Goal: Find specific page/section: Find specific page/section

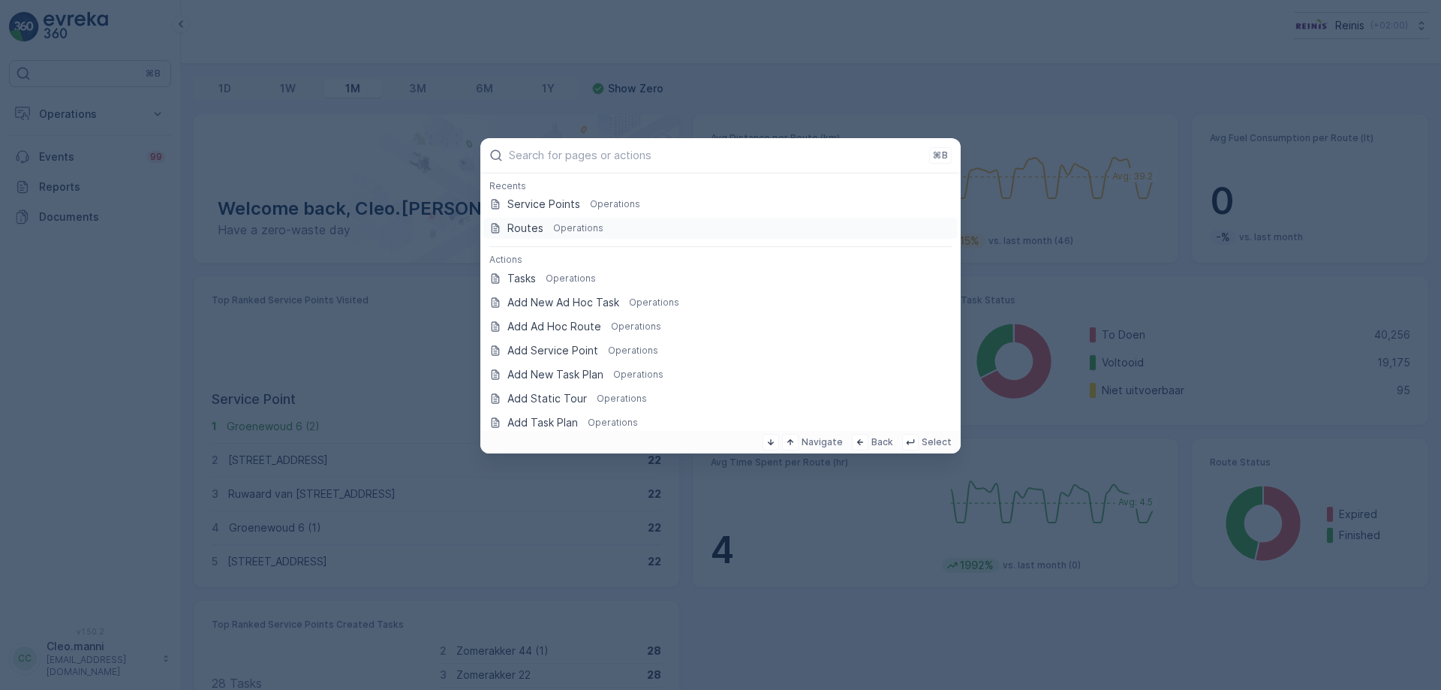
click at [537, 224] on p "Routes" at bounding box center [525, 228] width 36 height 15
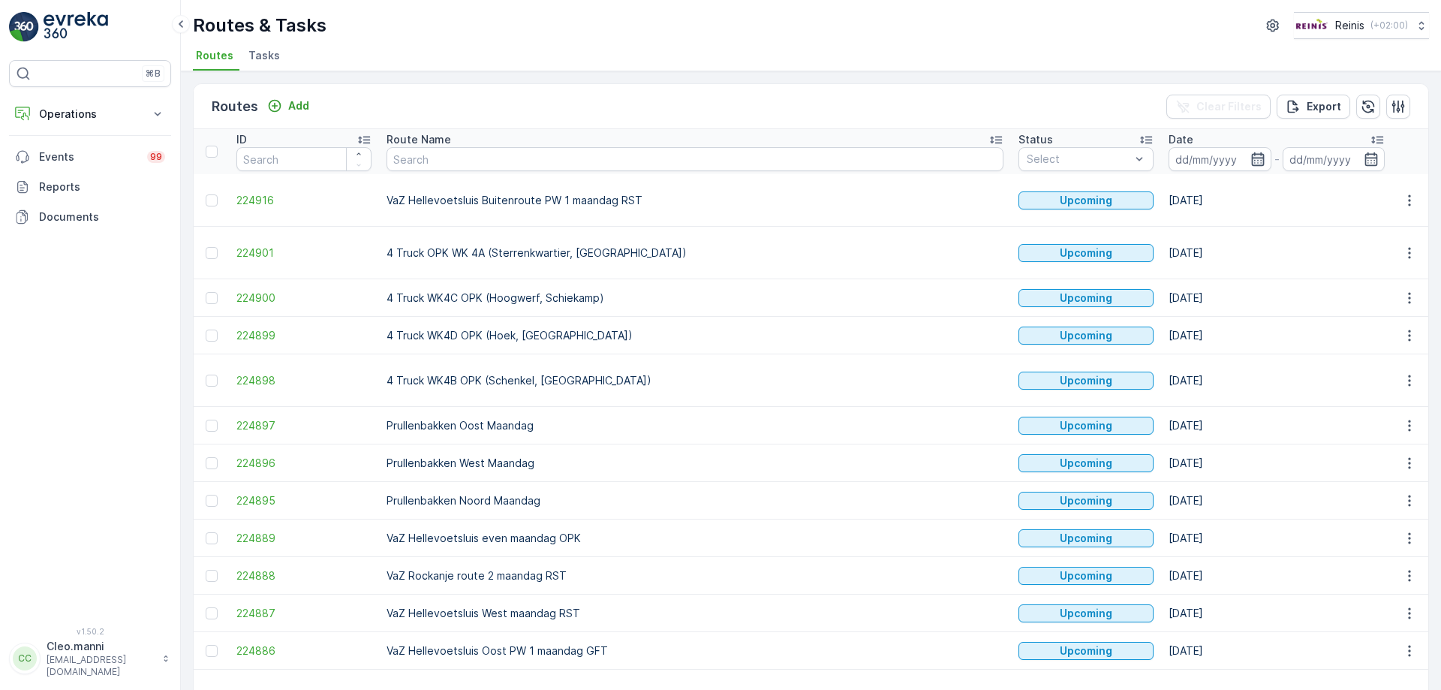
click at [1251, 160] on icon "button" at bounding box center [1257, 159] width 13 height 14
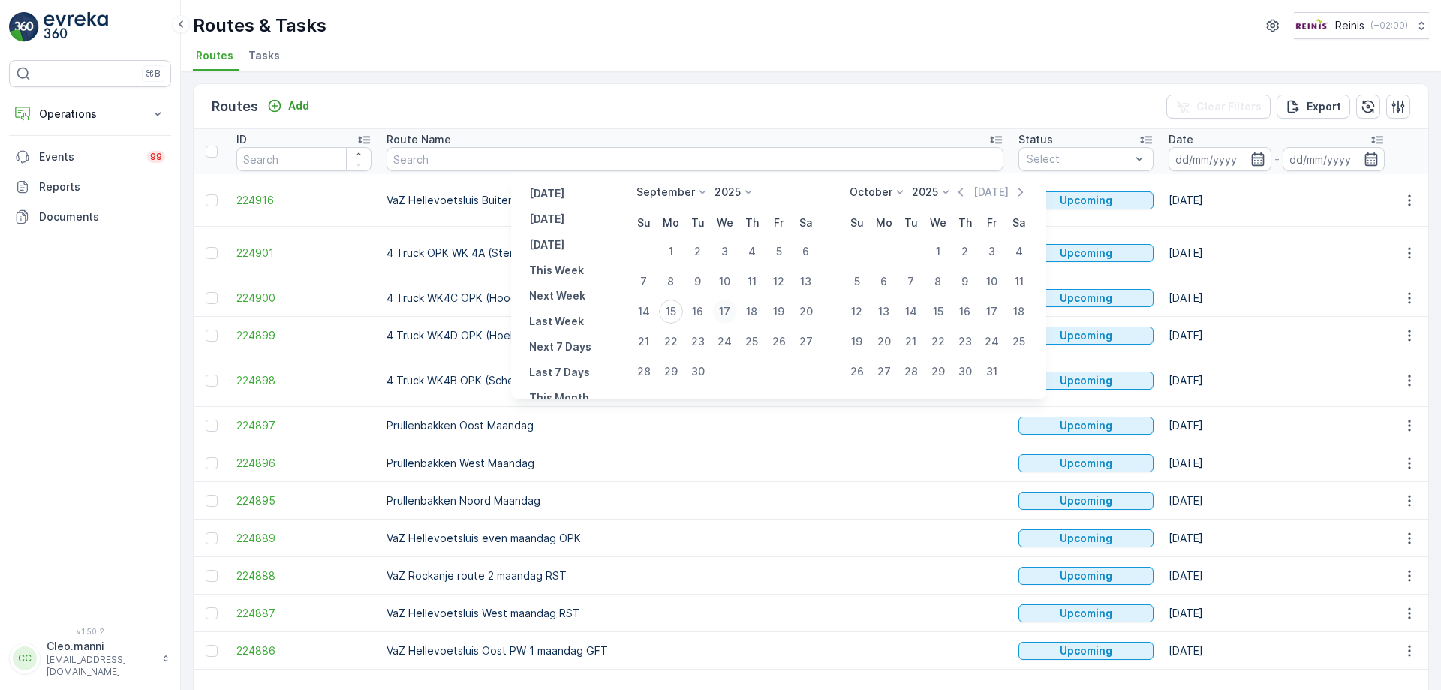
click at [725, 309] on div "17" at bounding box center [725, 312] width 24 height 24
type input "[DATE]"
click at [725, 309] on div "17" at bounding box center [725, 312] width 24 height 24
type input "[DATE]"
click at [725, 309] on div "17" at bounding box center [725, 312] width 24 height 24
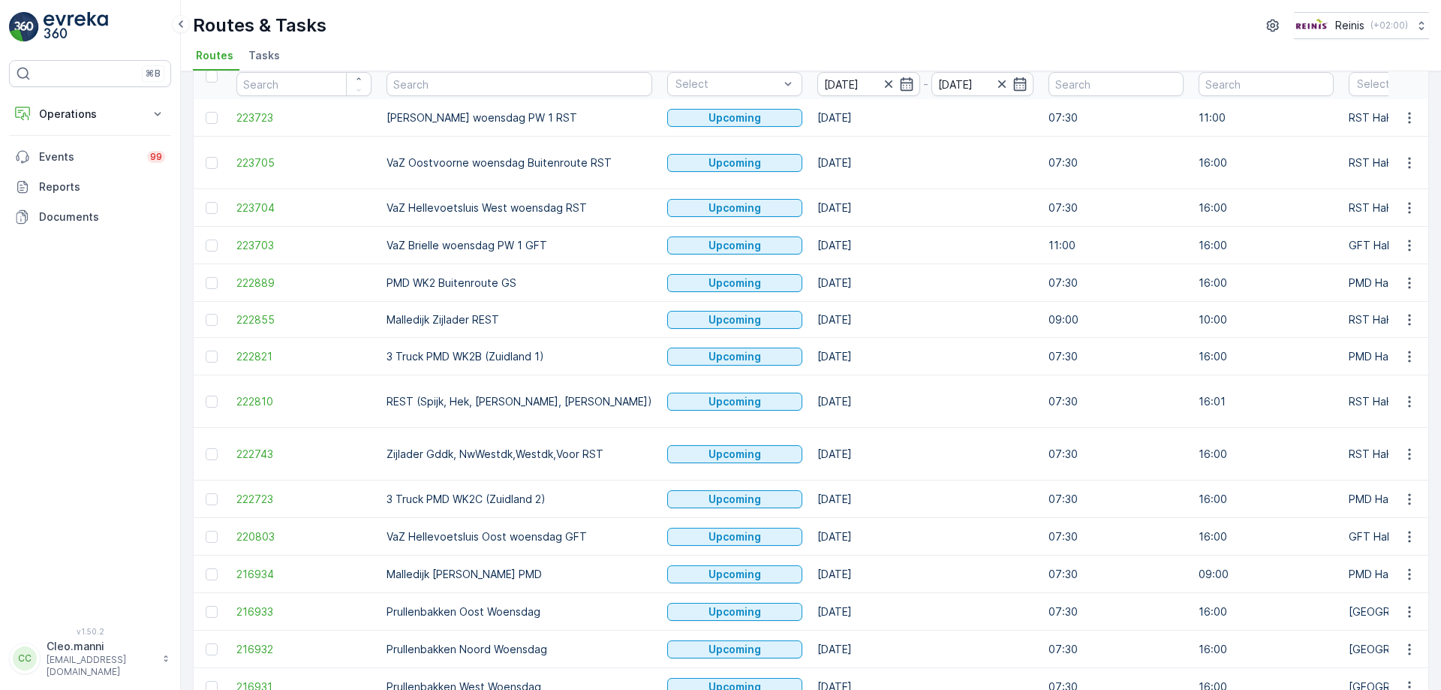
scroll to position [150, 0]
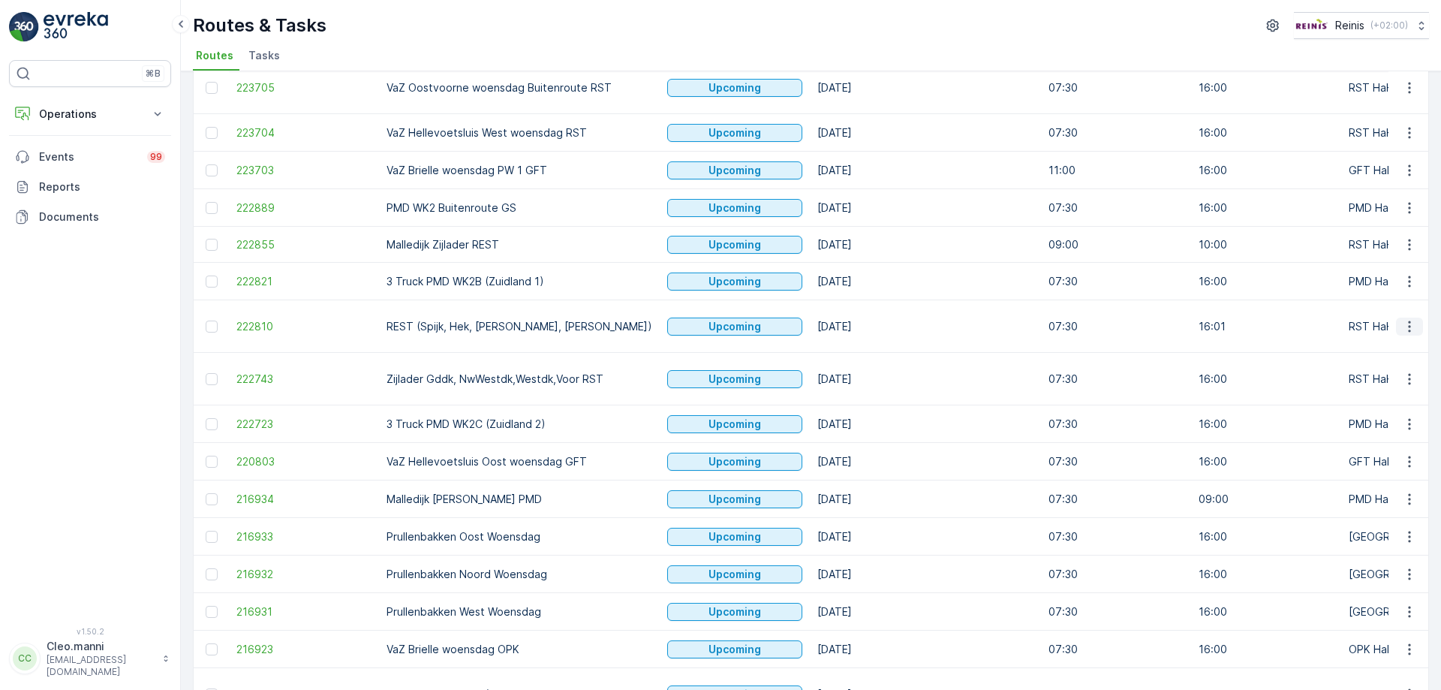
click at [1402, 319] on icon "button" at bounding box center [1409, 326] width 15 height 15
click at [1369, 326] on span "See More Details" at bounding box center [1374, 326] width 87 height 15
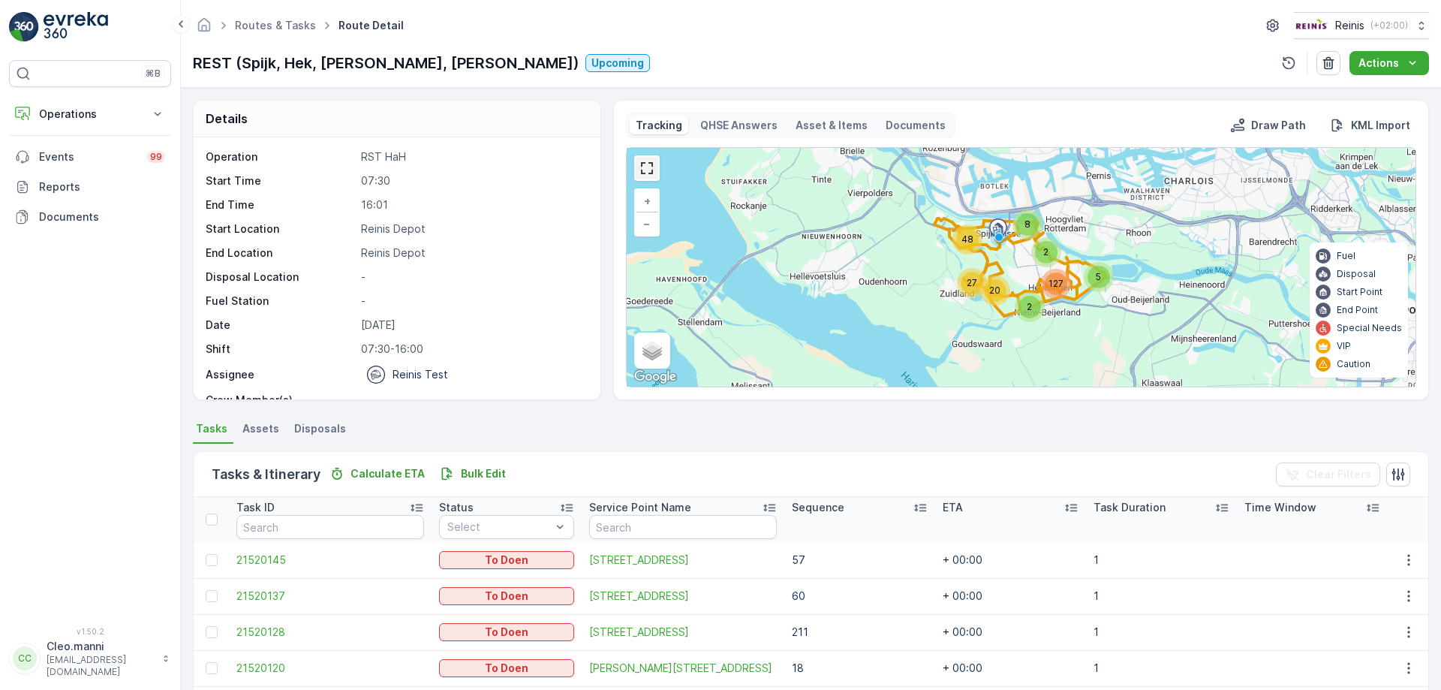
click at [646, 169] on link at bounding box center [647, 168] width 23 height 23
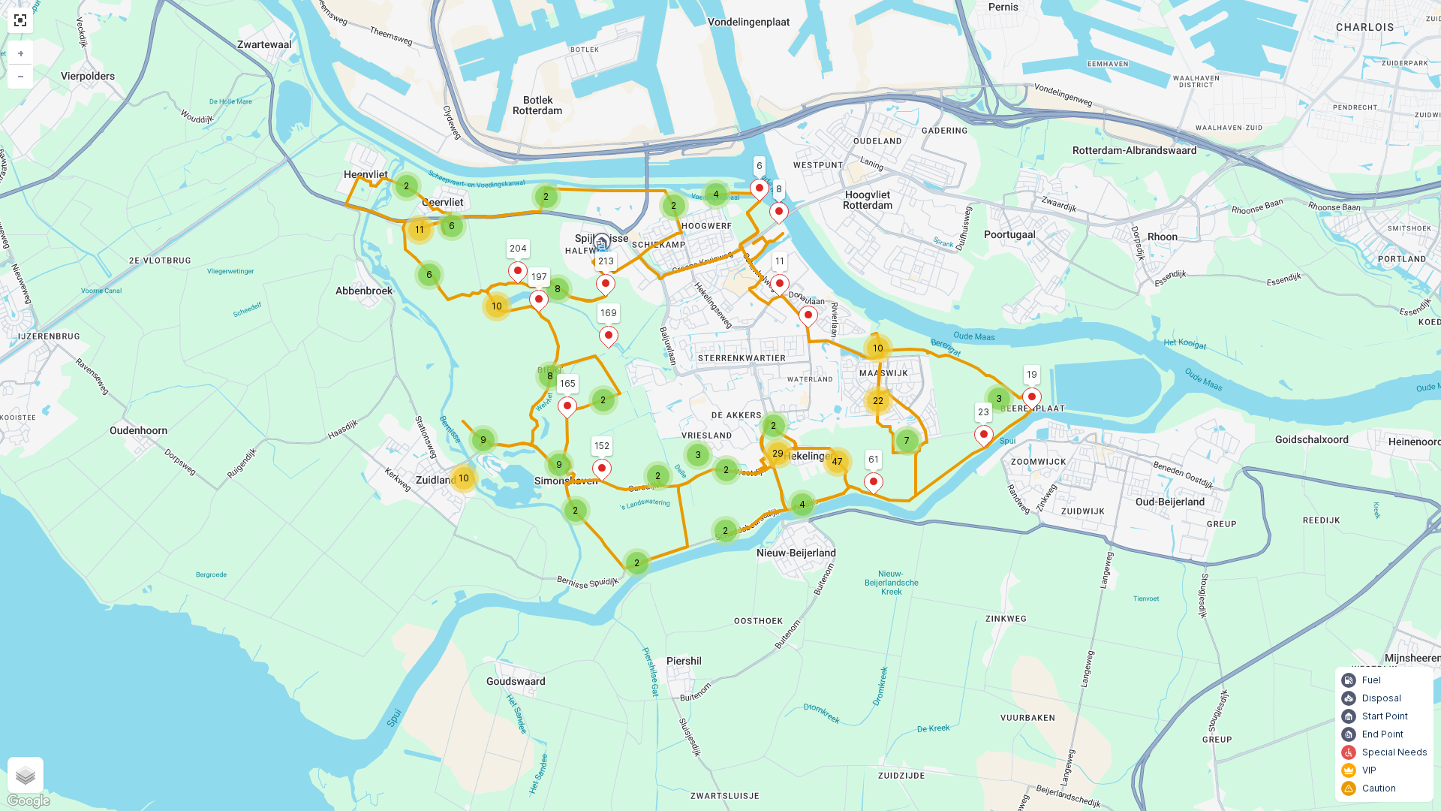
drag, startPoint x: 682, startPoint y: 412, endPoint x: 612, endPoint y: 546, distance: 150.8
click at [612, 545] on div "4 2 8 9 10 8 2 6 10 2 6 11 2 3 2 2 2 2 9 7 2 4 2 3 22 10 29 47 8 6 213 197 204 …" at bounding box center [720, 405] width 1441 height 811
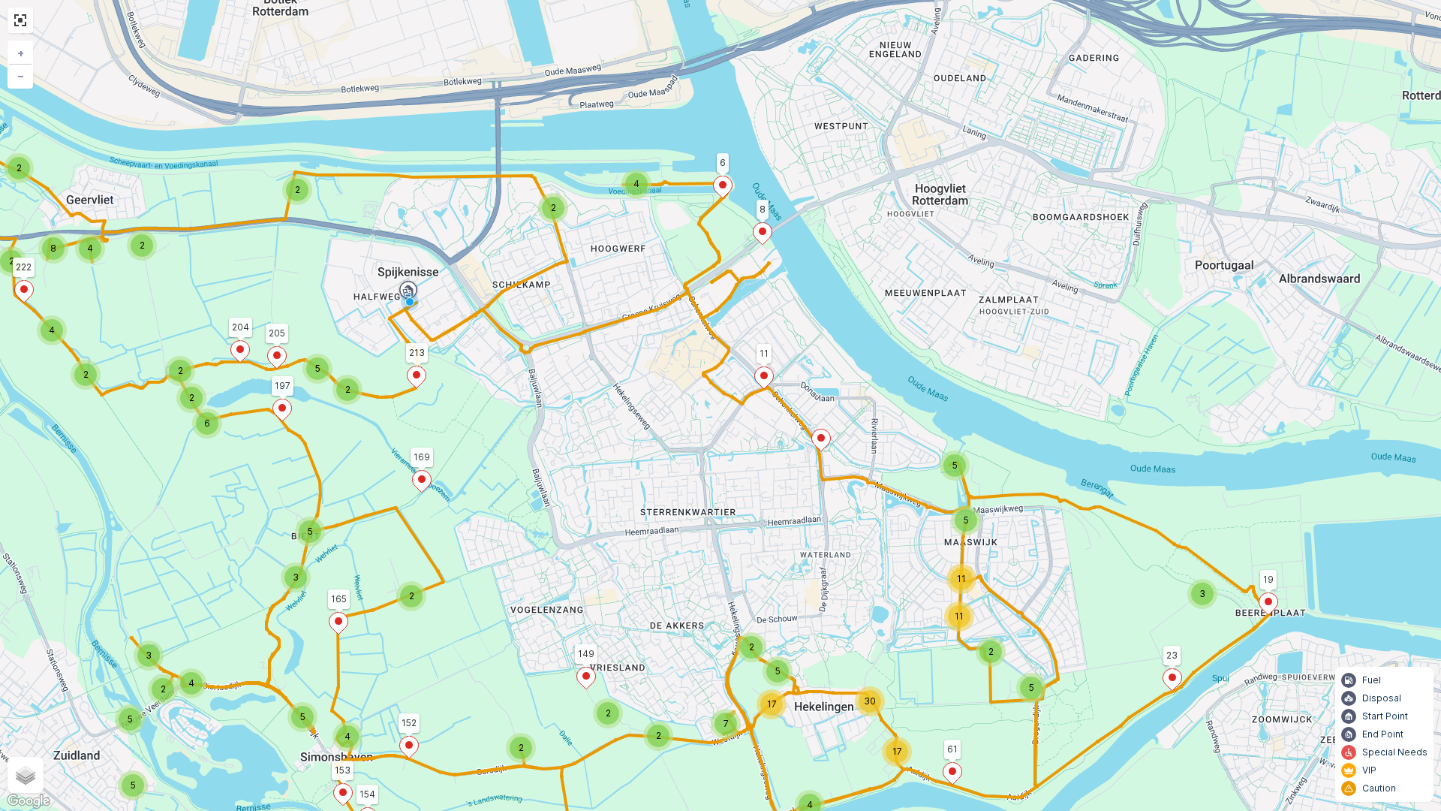
drag, startPoint x: 624, startPoint y: 436, endPoint x: 574, endPoint y: 565, distance: 138.6
click at [574, 565] on div "4 2 3 5 2 3 4 5 5 2 5 2 2 4 6 2 2 2 2 4 8 2 2 3 2 2 5 4 2 5 2 4 2 2 11 11 5 5 5…" at bounding box center [720, 405] width 1441 height 811
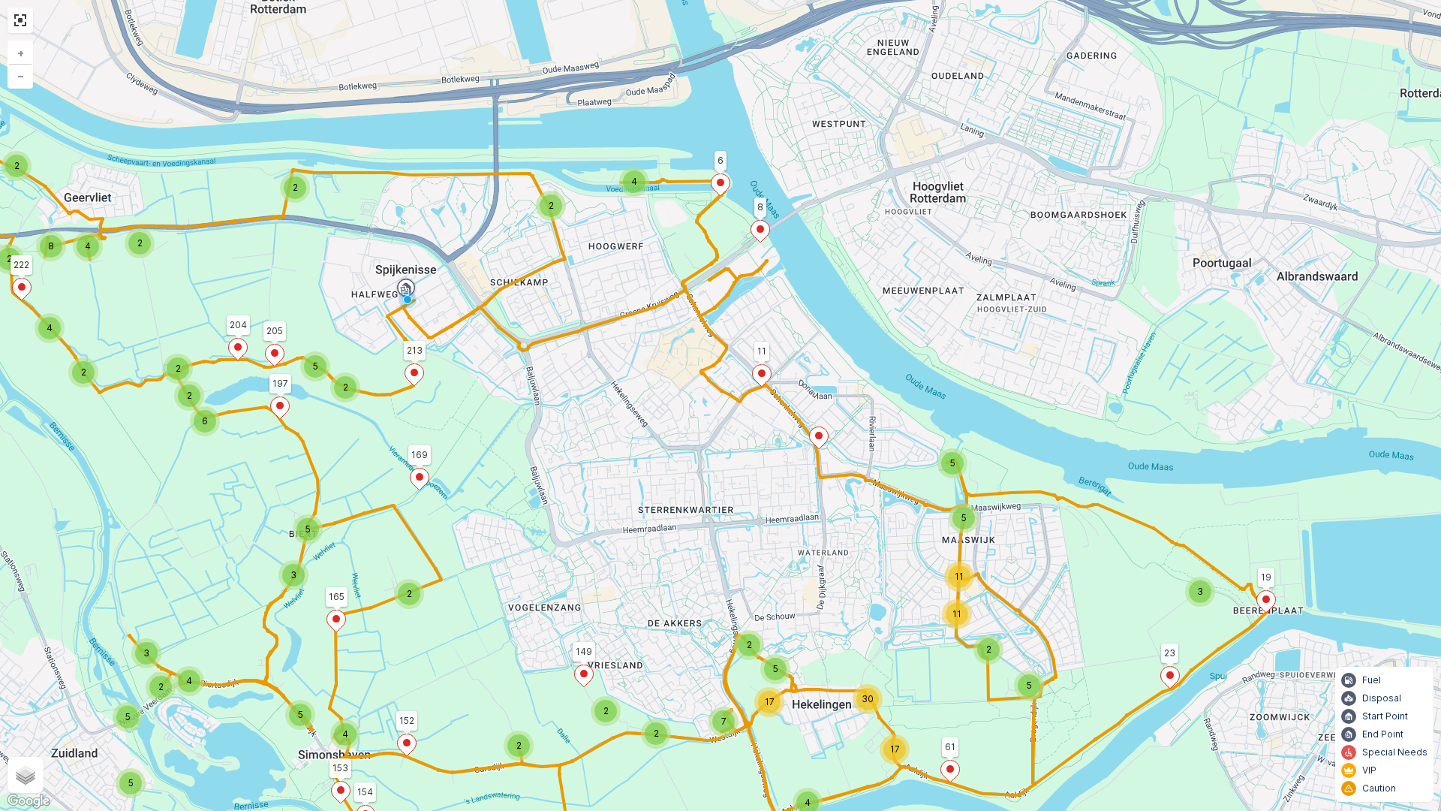
drag, startPoint x: 667, startPoint y: 583, endPoint x: 658, endPoint y: 513, distance: 69.6
click at [658, 518] on div "4 2 3 5 2 3 4 5 5 2 5 2 2 4 6 2 2 2 2 4 8 2 2 3 2 2 5 4 2 5 2 4 2 2 11 11 5 5 5…" at bounding box center [720, 405] width 1441 height 811
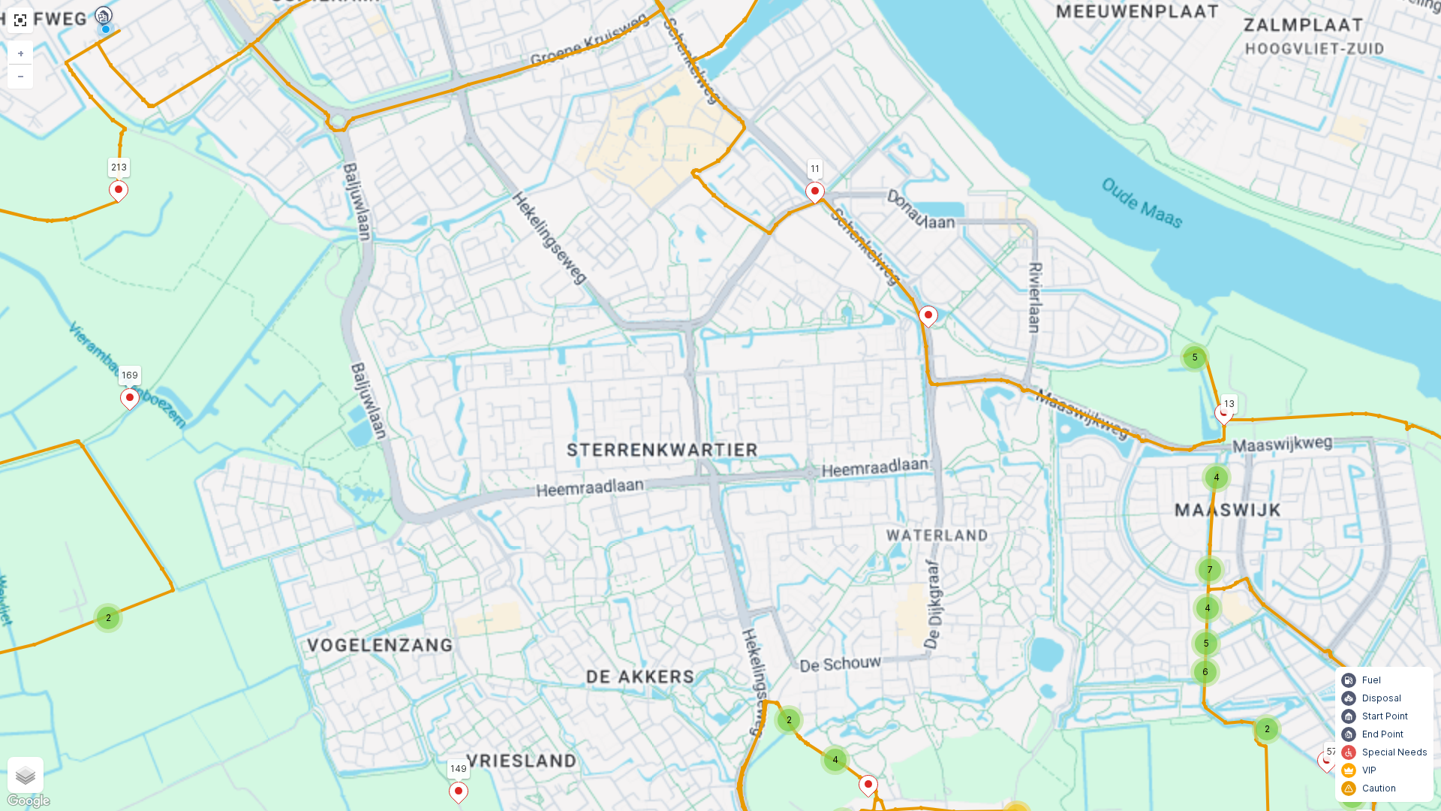
drag, startPoint x: 550, startPoint y: 359, endPoint x: 661, endPoint y: 601, distance: 266.4
click at [658, 598] on div "2 5 3 4 5 2 2 4 6 2 4 8 5 4 5 4 2 2 11 11 5 5 7 17 17 30 4 3 4 2 2 3 5 5 2 2 2 …" at bounding box center [720, 405] width 1441 height 811
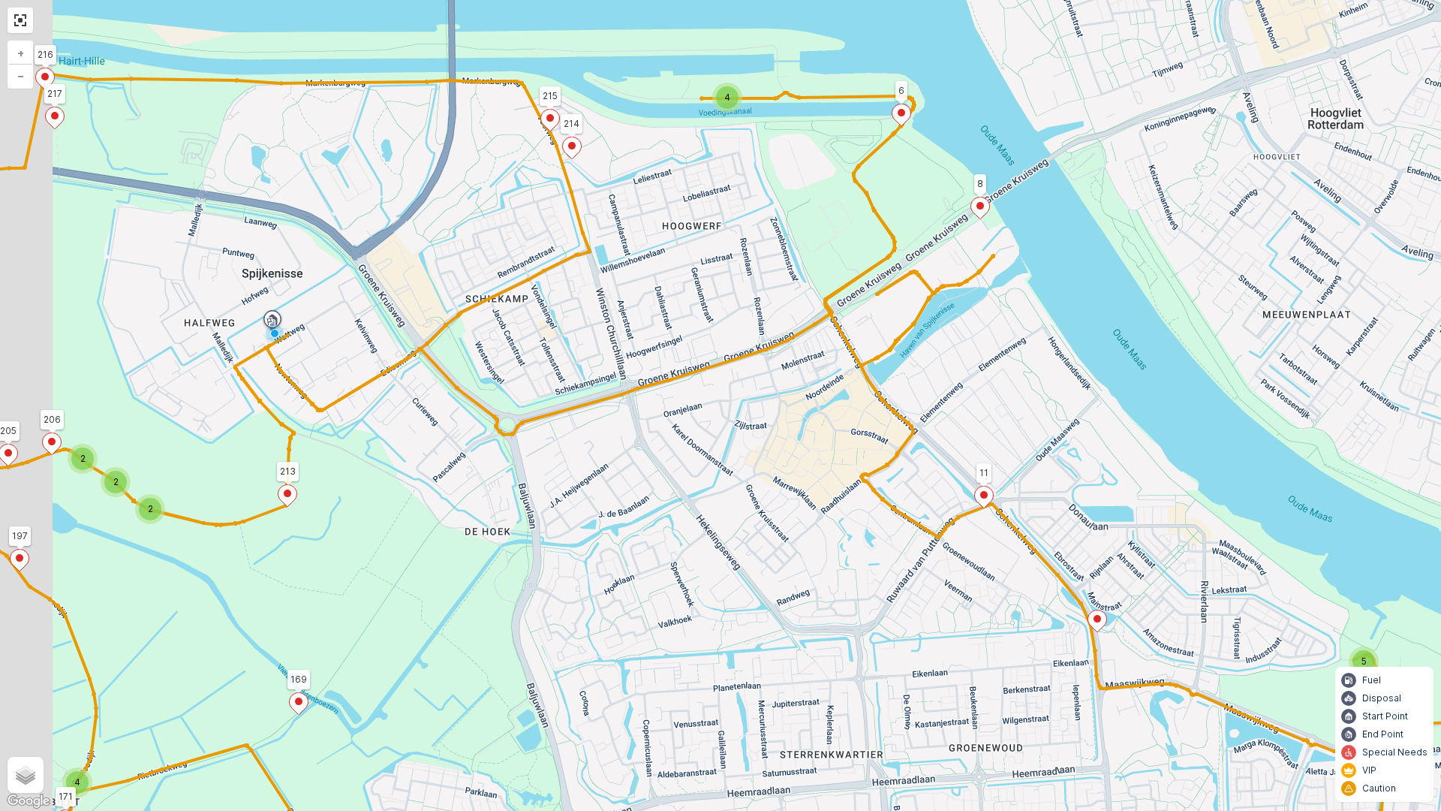
drag, startPoint x: 412, startPoint y: 453, endPoint x: 579, endPoint y: 604, distance: 224.8
click at [579, 604] on div "4 3 4 2 2 3 5 5 2 2 2 3 4 2 2 2 2 3 2 6 2 2 3 2 2 4 3 2 3 2 2 5 6 4 7 5 4 4 4 3…" at bounding box center [720, 405] width 1441 height 811
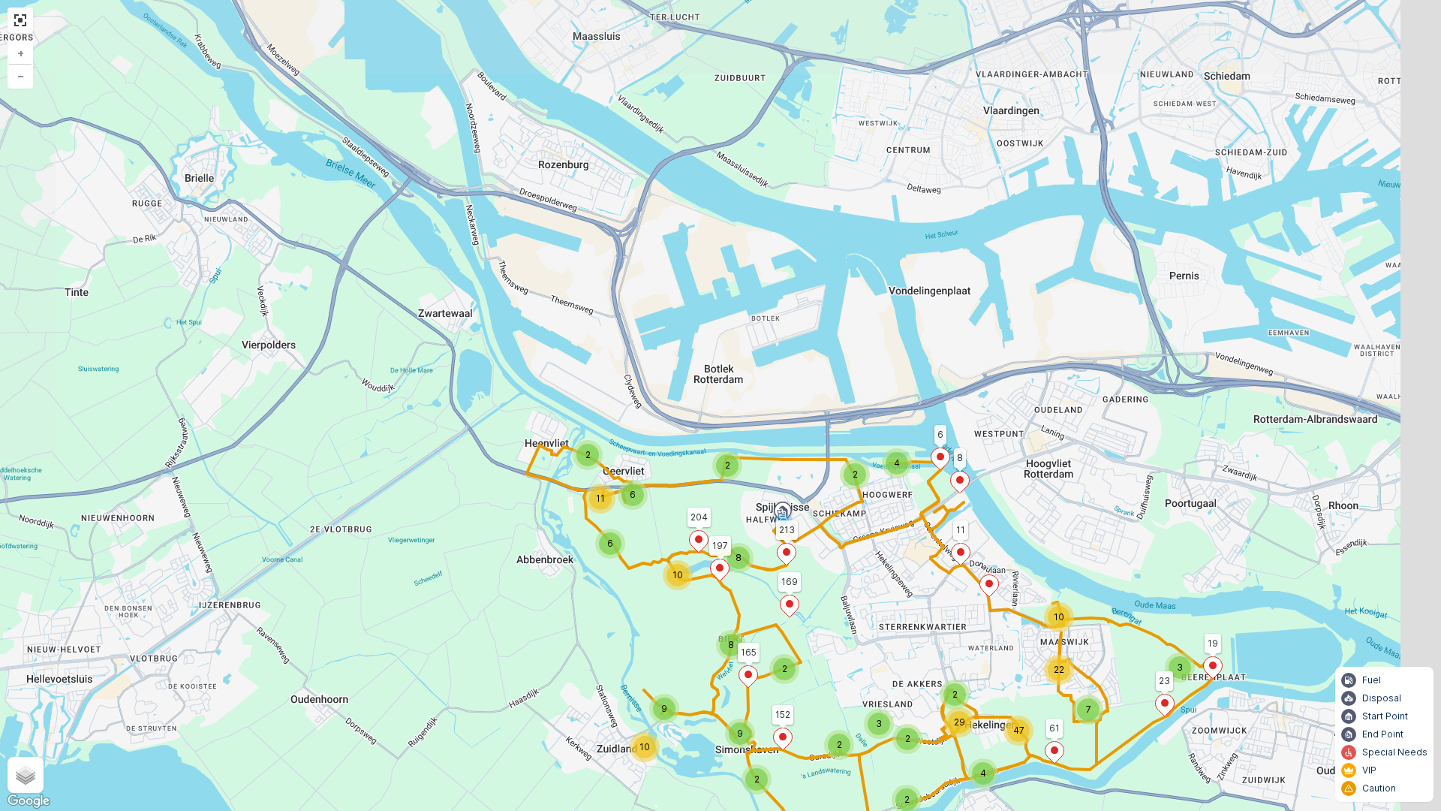
drag, startPoint x: 860, startPoint y: 608, endPoint x: 781, endPoint y: 490, distance: 141.8
click at [798, 511] on icon at bounding box center [870, 641] width 686 height 392
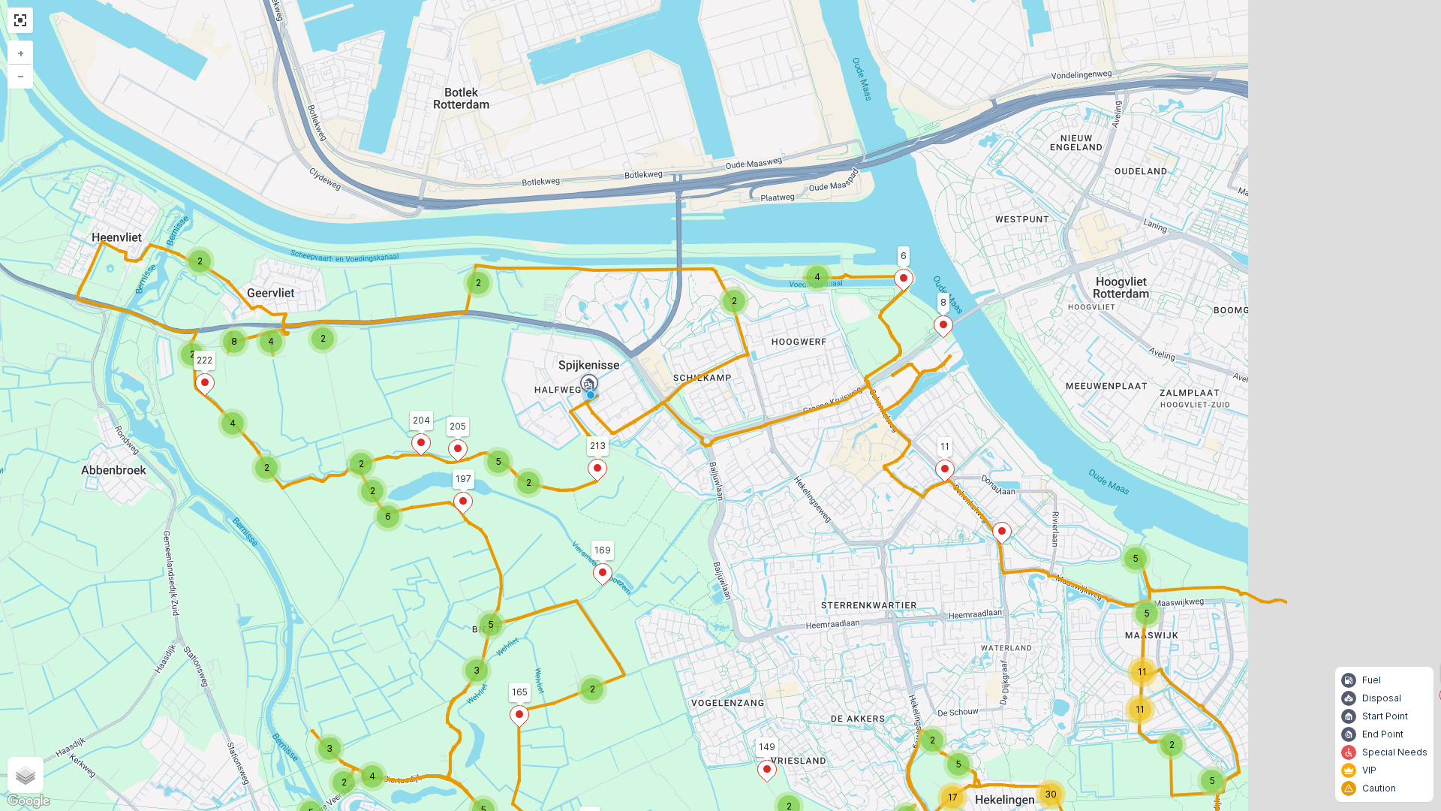
drag, startPoint x: 872, startPoint y: 561, endPoint x: 525, endPoint y: 642, distance: 355.4
click at [531, 640] on div "4 2 3 5 2 3 4 5 5 2 5 2 2 4 6 2 2 2 2 4 8 2 2 3 2 2 5 4 2 5 2 4 2 2 11 11 5 5 5…" at bounding box center [720, 405] width 1441 height 811
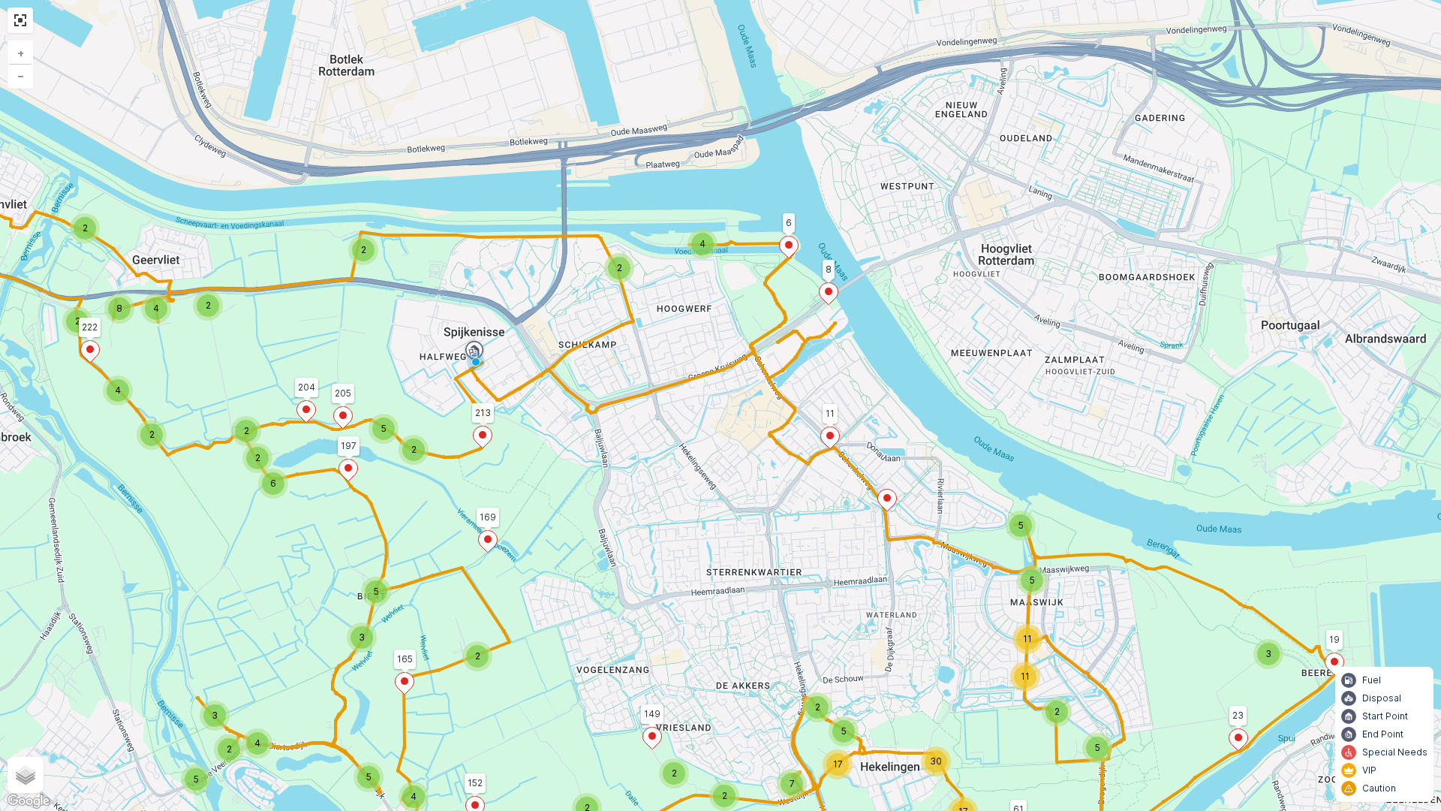
drag, startPoint x: 662, startPoint y: 549, endPoint x: 503, endPoint y: 435, distance: 195.4
click at [549, 458] on div "4 2 3 5 2 3 4 5 5 2 5 2 2 4 6 2 2 2 2 4 8 2 2 3 2 2 5 4 2 5 2 4 2 2 11 11 5 5 5…" at bounding box center [720, 405] width 1441 height 811
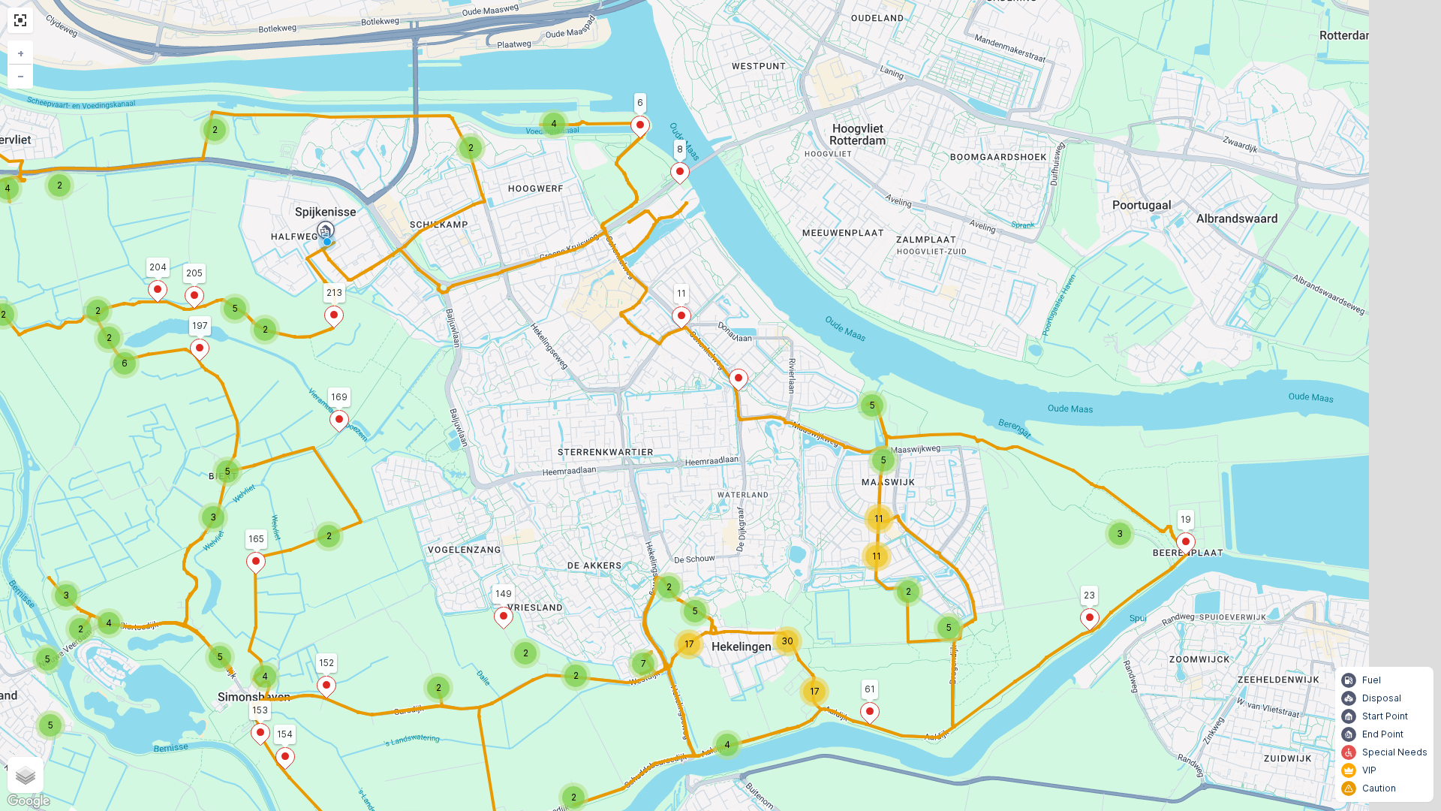
drag, startPoint x: 796, startPoint y: 604, endPoint x: 677, endPoint y: 497, distance: 159.5
click at [687, 510] on div "4 2 3 5 2 3 4 5 5 2 5 2 2 4 6 2 2 2 2 4 8 2 2 3 2 2 5 4 2 5 2 4 2 2 11 11 5 5 5…" at bounding box center [720, 405] width 1441 height 811
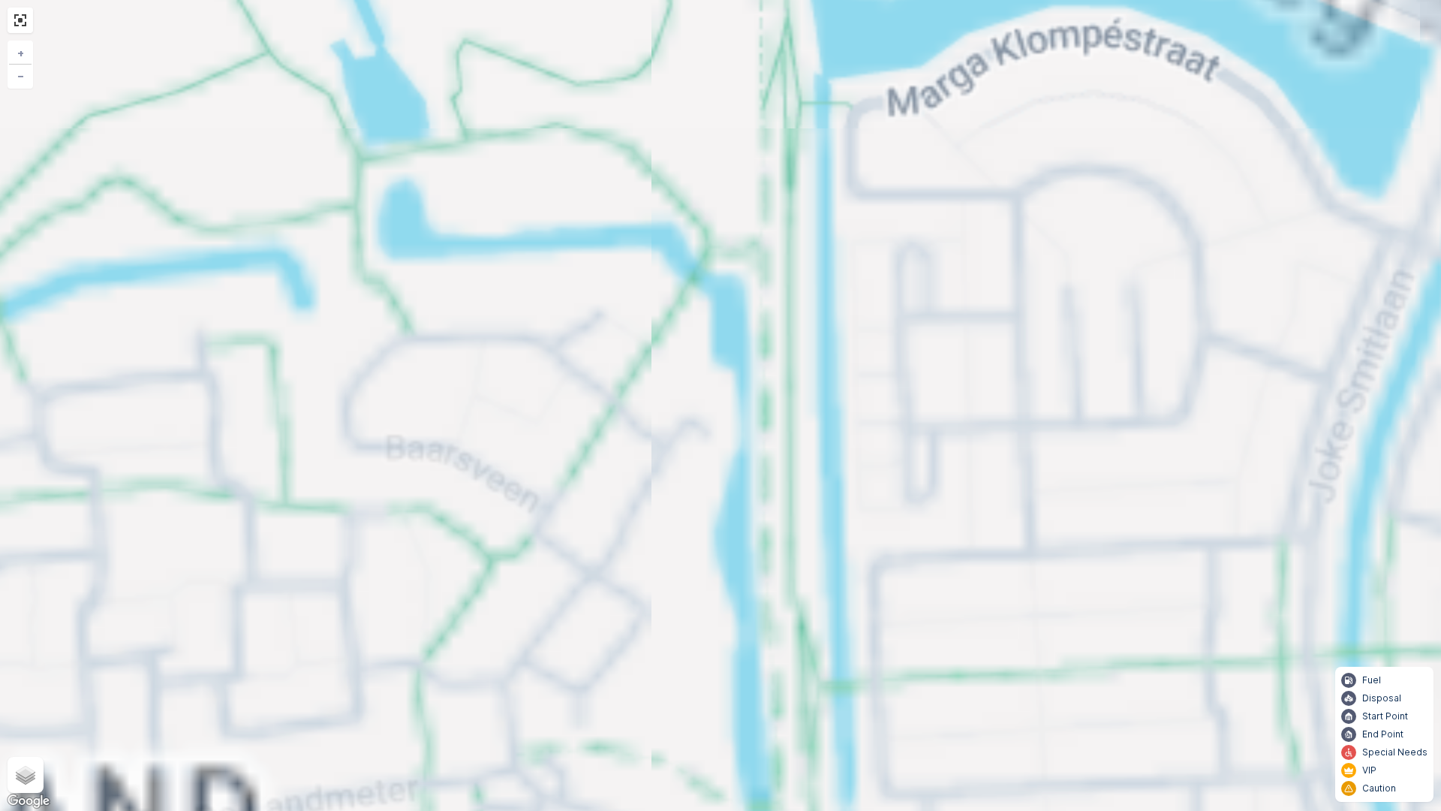
drag, startPoint x: 770, startPoint y: 411, endPoint x: 502, endPoint y: 583, distance: 318.4
click at [544, 553] on div "2 2 2 2 2 3 2 3 2 2 2 3 2 2 2 2 2 2 2 2 2 2 2 2 2 2 2 2 2 2 2 4 4 2 3 3 2 8 6 2…" at bounding box center [720, 405] width 1441 height 811
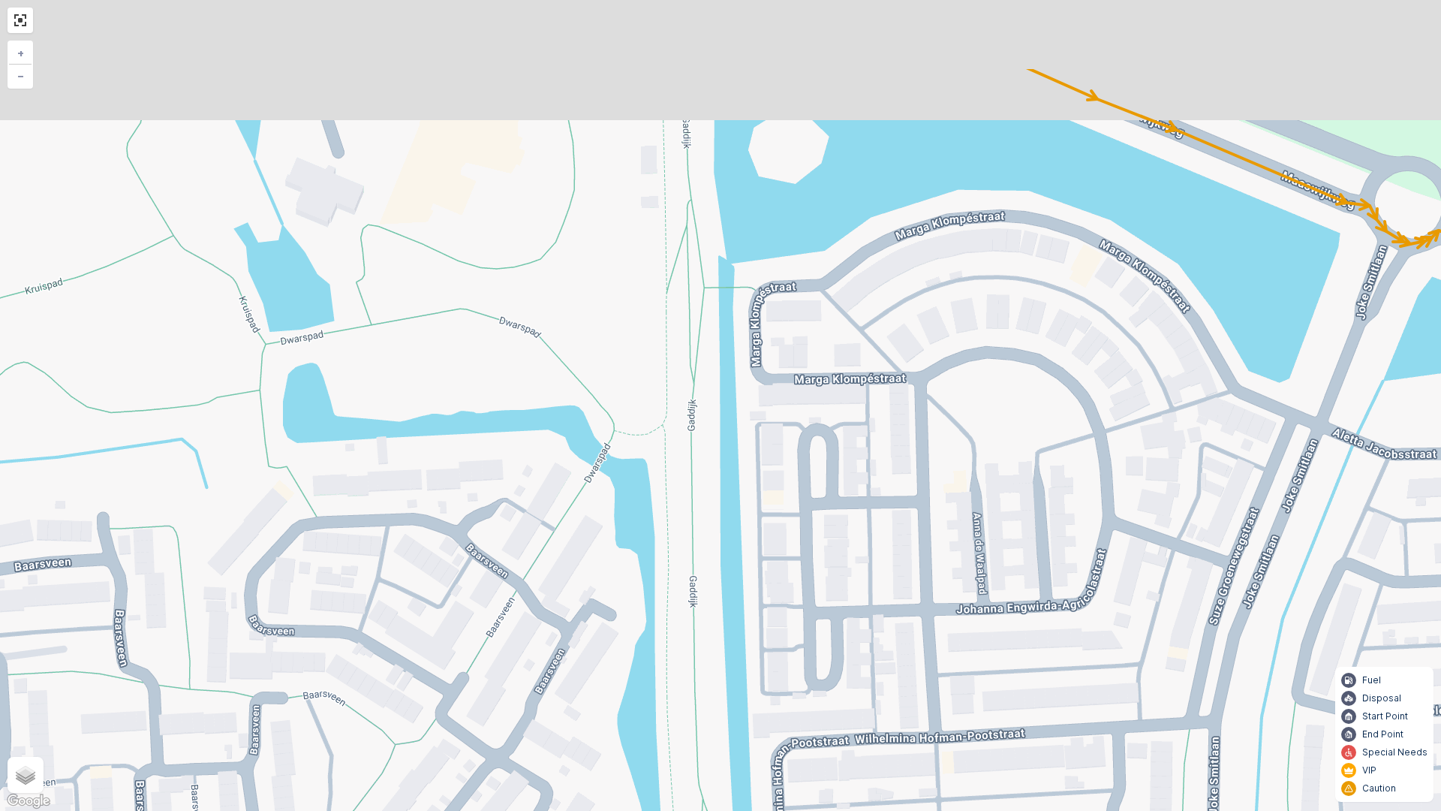
drag, startPoint x: 640, startPoint y: 411, endPoint x: 520, endPoint y: 655, distance: 271.9
click at [520, 655] on div "2 2 2 2 2 3 2 3 2 2 2 3 2 2 2 2 2 2 2 2 2 2 2 2 2 2 2 2 2 2 2 4 4 2 3 3 2 8 6 2…" at bounding box center [720, 405] width 1441 height 811
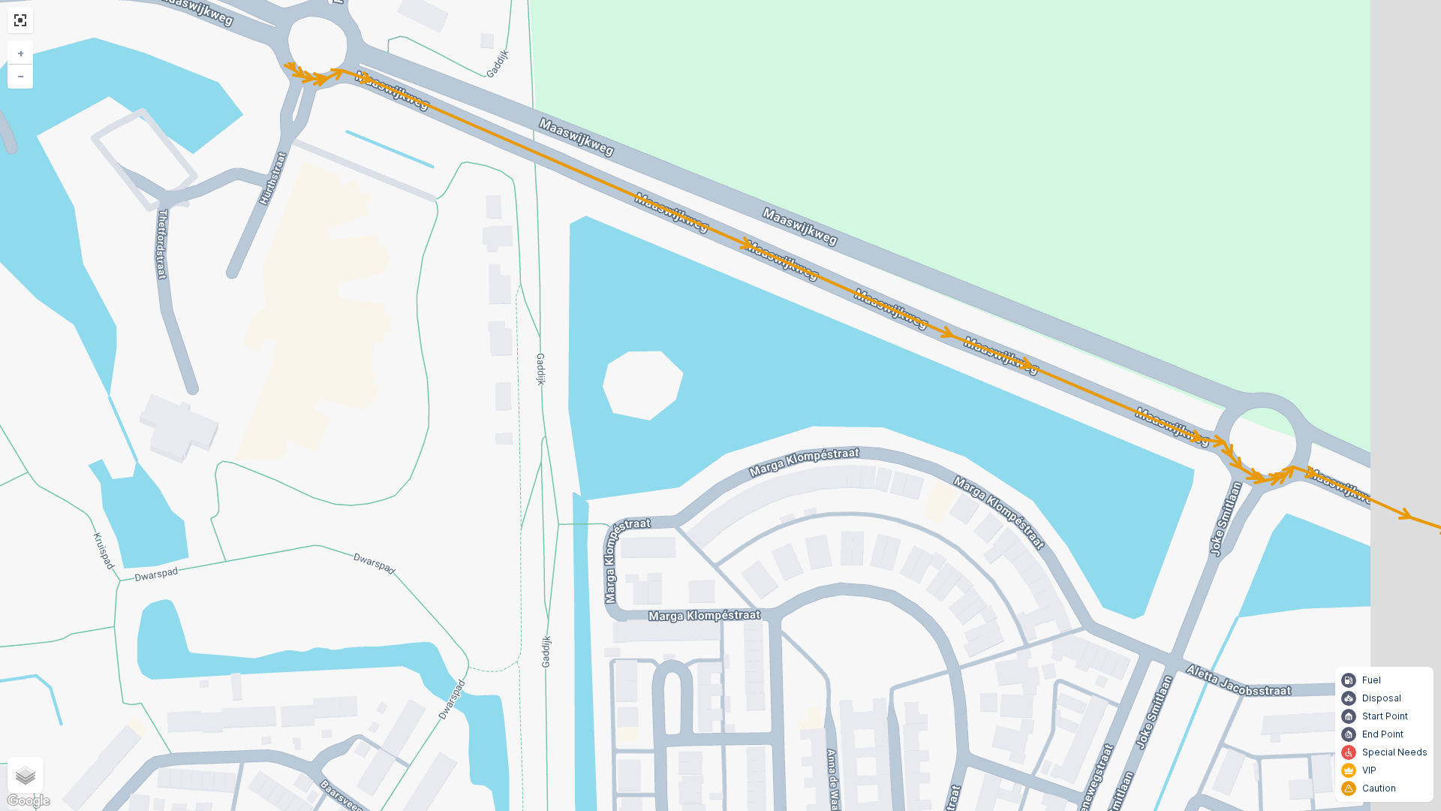
drag, startPoint x: 546, startPoint y: 583, endPoint x: 507, endPoint y: 624, distance: 56.8
click at [512, 616] on div "2 2 2 2 2 3 2 3 2 2 2 3 2 2 2 2 2 2 2 2 2 2 2 2 2 2 2 2 2 2 2 4 4 2 3 3 2 8 6 2…" at bounding box center [720, 405] width 1441 height 811
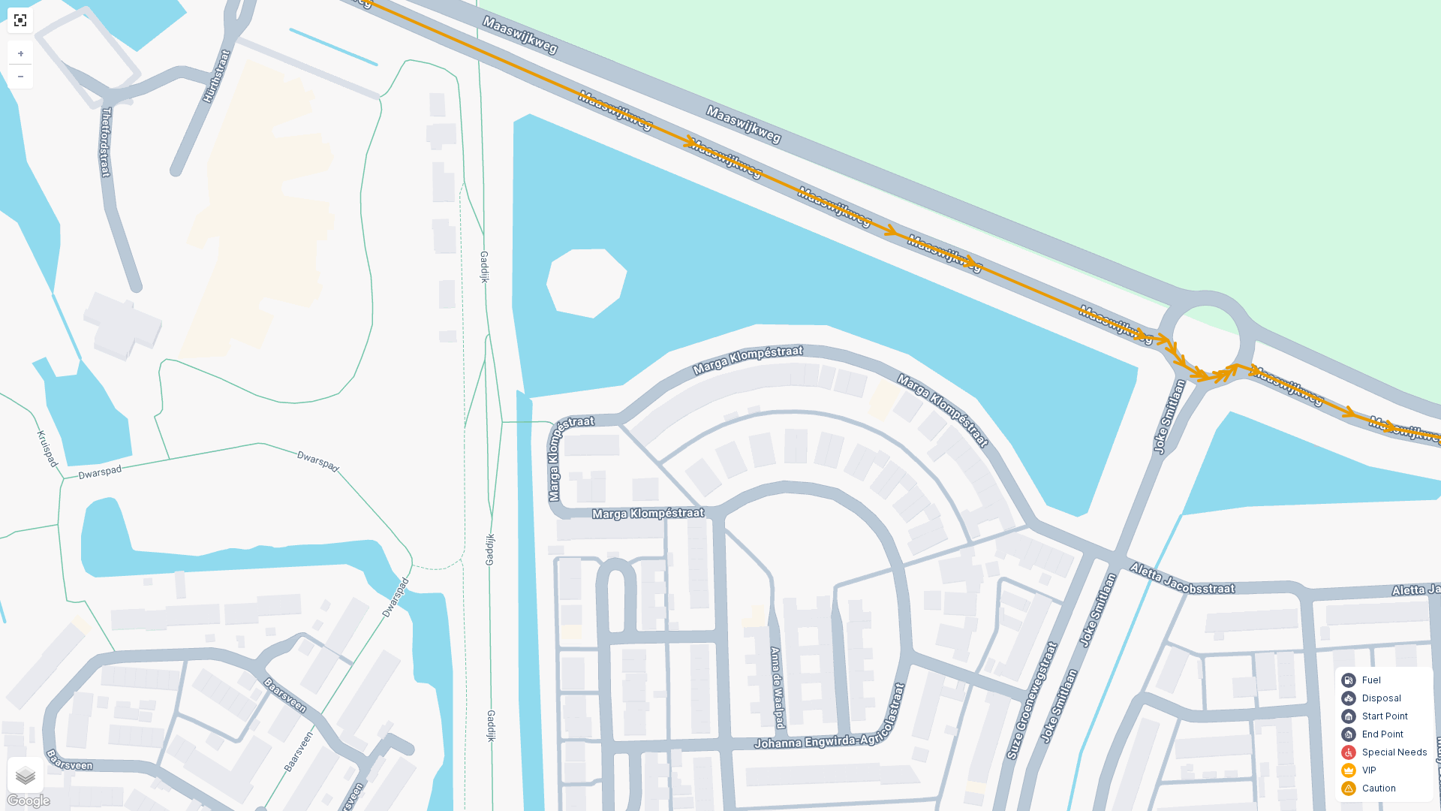
drag, startPoint x: 537, startPoint y: 508, endPoint x: 446, endPoint y: 230, distance: 292.5
click at [457, 258] on div "2 2 2 2 2 3 2 3 2 2 2 3 2 2 2 2 2 2 2 2 2 2 2 2 2 2 2 2 2 2 2 4 4 2 3 3 2 8 6 2…" at bounding box center [720, 405] width 1441 height 811
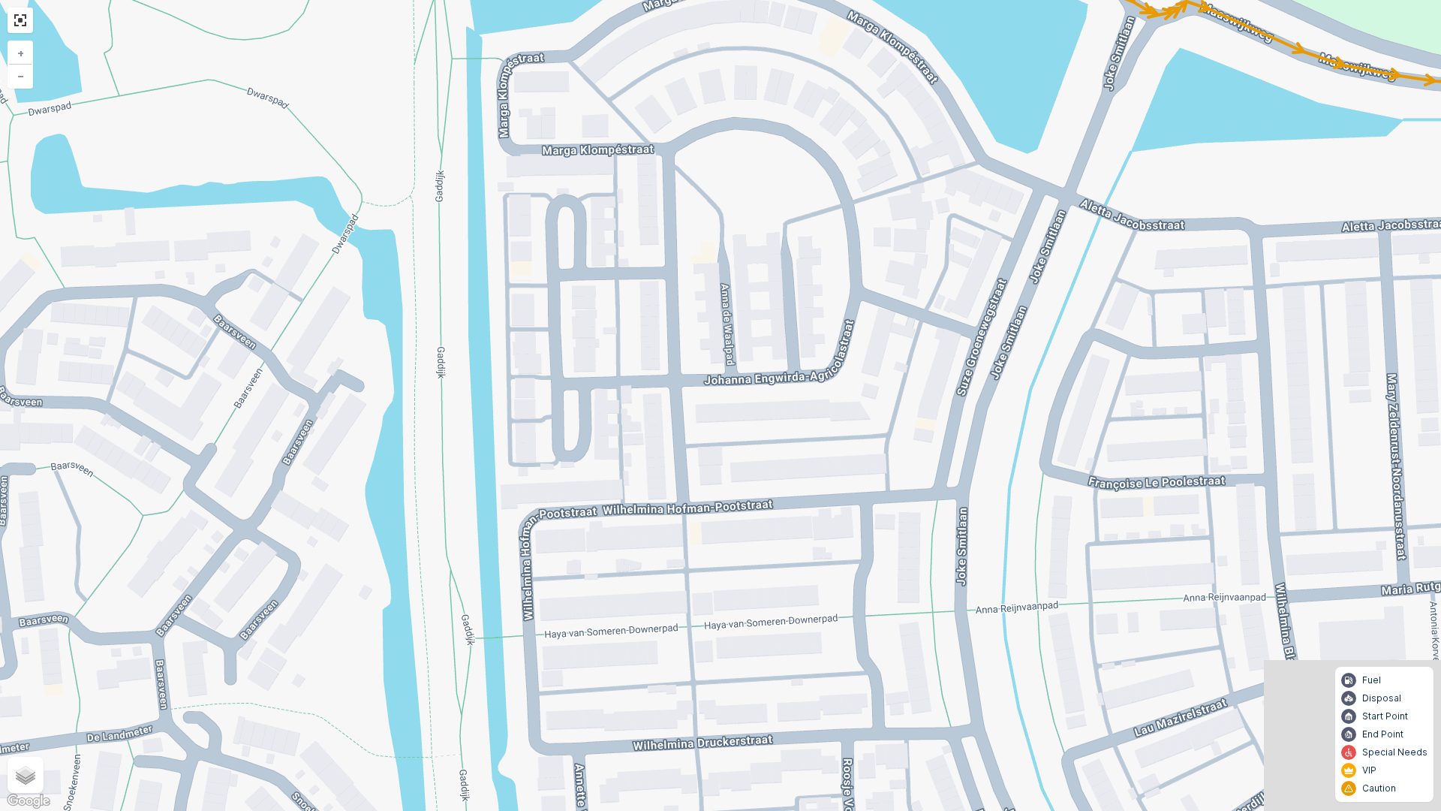
drag, startPoint x: 426, startPoint y: 396, endPoint x: 423, endPoint y: 234, distance: 162.2
click at [426, 260] on div "2 2 2 2 2 3 2 3 2 2 2 3 2 2 2 2 2 2 2 2 2 2 2 2 2 2 2 2 2 2 2 4 4 2 3 3 2 8 6 2…" at bounding box center [720, 405] width 1441 height 811
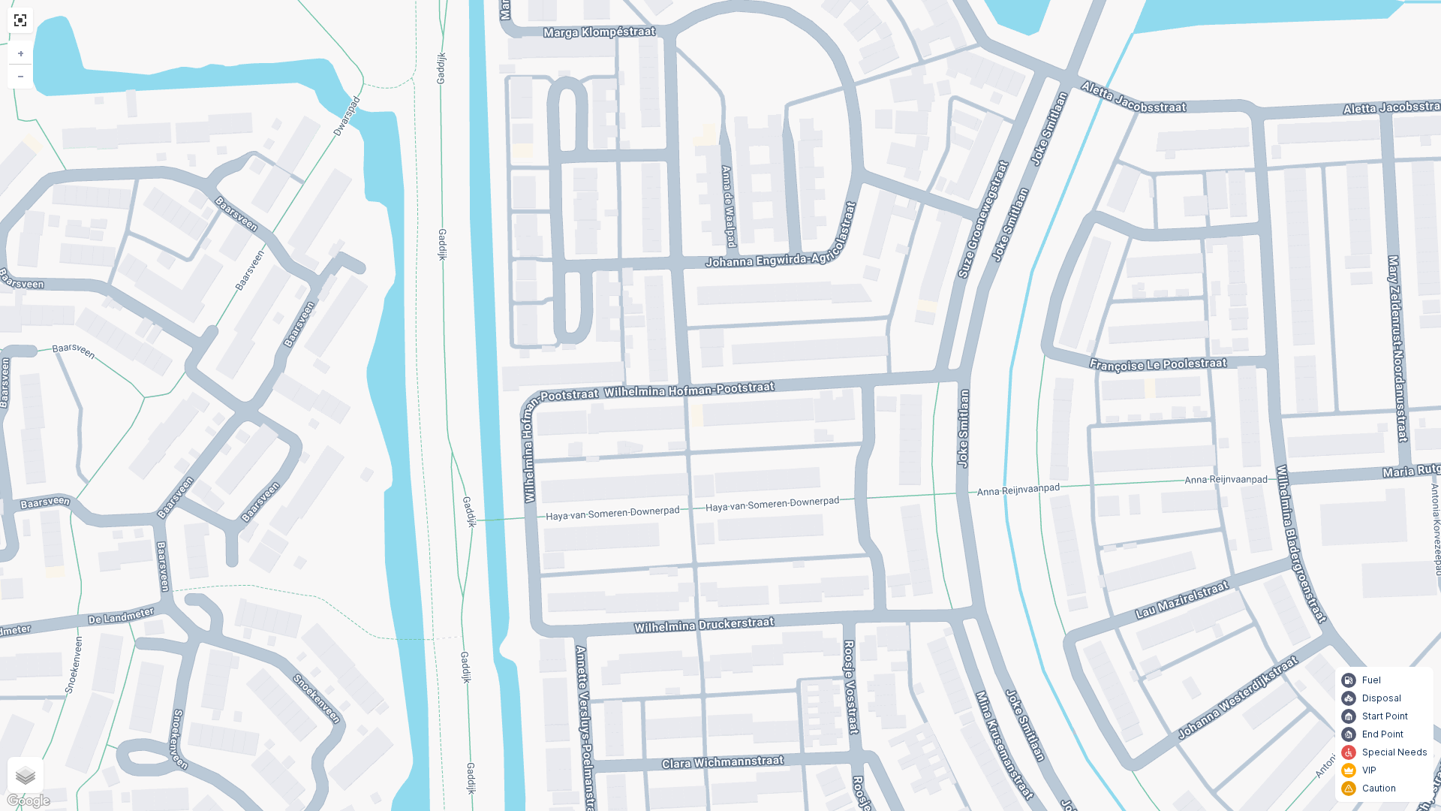
drag, startPoint x: 433, startPoint y: 340, endPoint x: 440, endPoint y: 396, distance: 56.0
click at [433, 339] on div "2 2 2 2 2 3 2 3 2 2 2 3 2 2 2 2 2 2 2 2 2 2 2 2 2 2 2 2 2 2 2 4 4 2 3 3 2 8 6 2…" at bounding box center [720, 405] width 1441 height 811
drag, startPoint x: 440, startPoint y: 438, endPoint x: 428, endPoint y: 401, distance: 38.7
click at [429, 408] on div "2 2 2 2 2 3 2 3 2 2 2 3 2 2 2 2 2 2 2 2 2 2 2 2 2 2 2 2 2 2 2 4 4 2 3 3 2 8 6 2…" at bounding box center [720, 405] width 1441 height 811
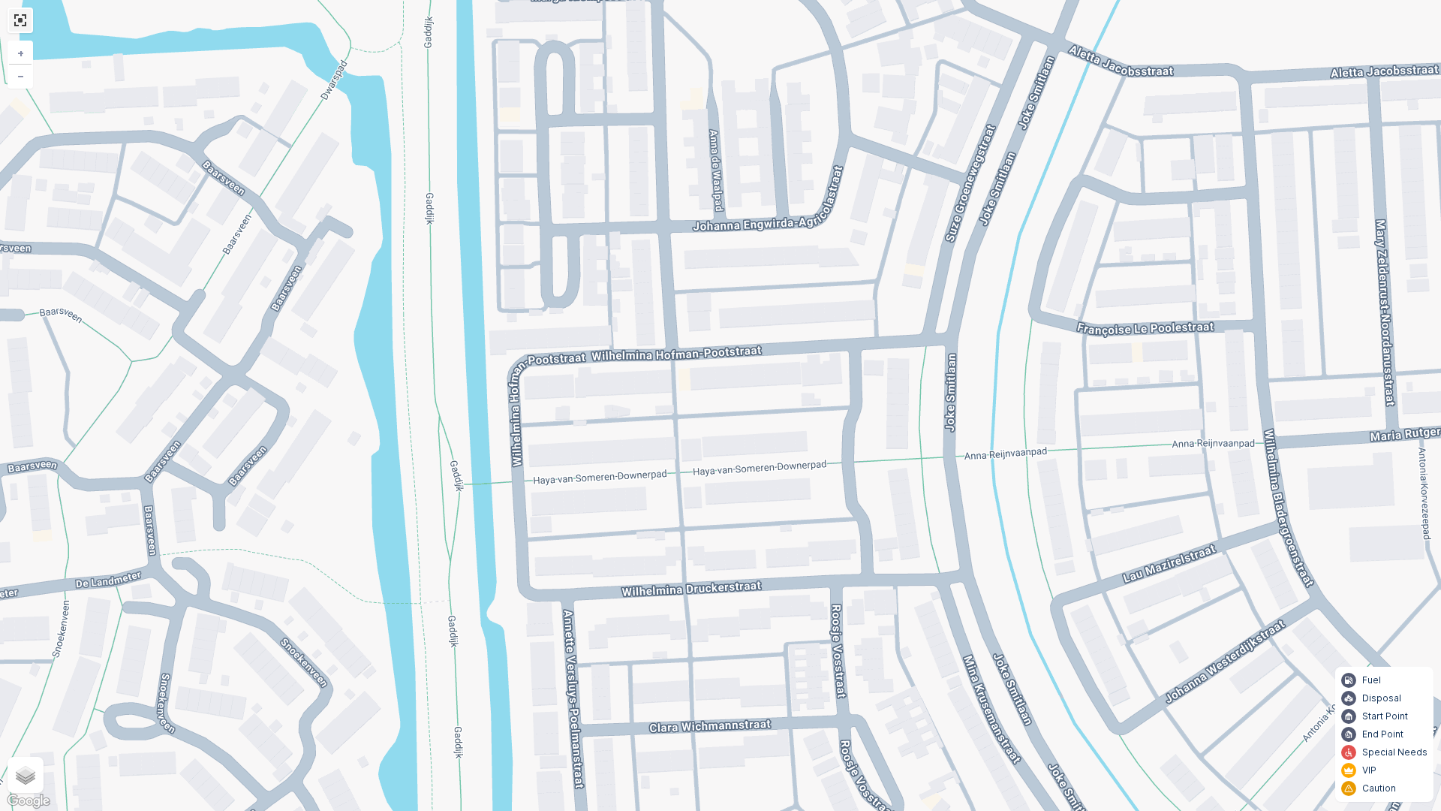
click at [21, 17] on link at bounding box center [20, 20] width 23 height 23
